Goal: Task Accomplishment & Management: Manage account settings

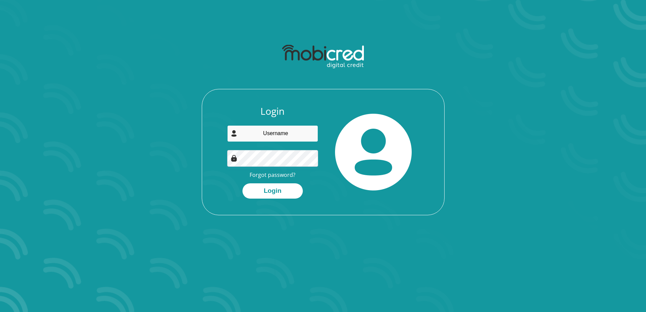
click at [268, 126] on input "email" at bounding box center [272, 133] width 91 height 17
type input "[EMAIL_ADDRESS][DOMAIN_NAME]"
click at [291, 192] on button "Login" at bounding box center [272, 190] width 60 height 15
